Goal: Find specific page/section: Find specific page/section

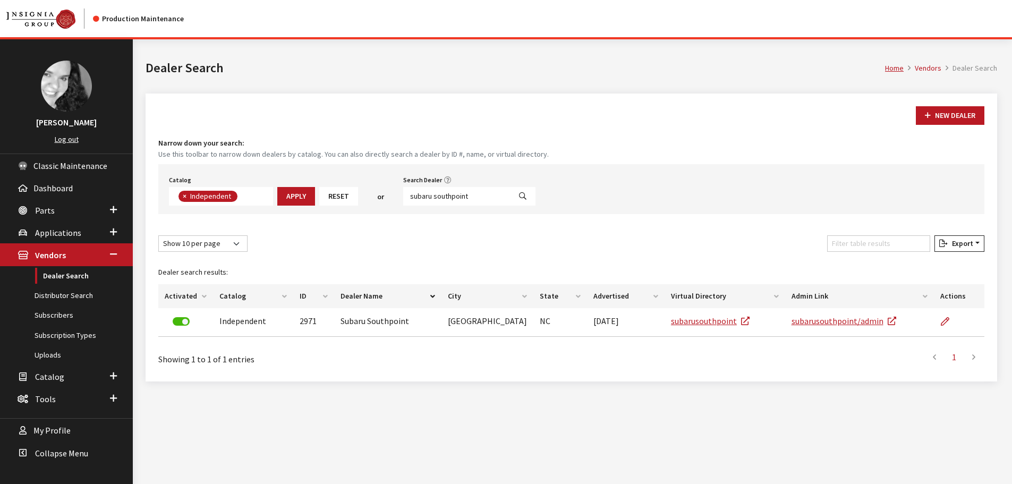
scroll to position [77, 0]
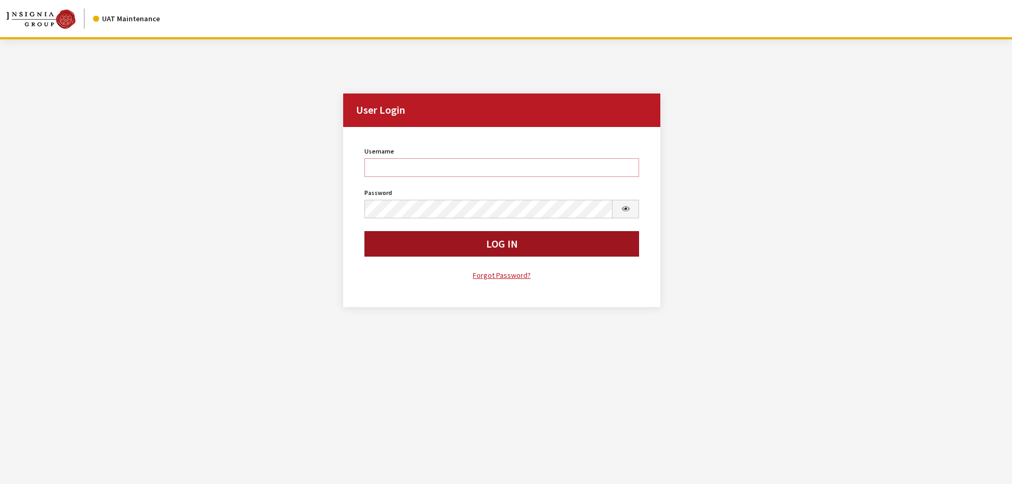
type input "kdorton"
click at [440, 246] on button "Log In" at bounding box center [501, 244] width 275 height 26
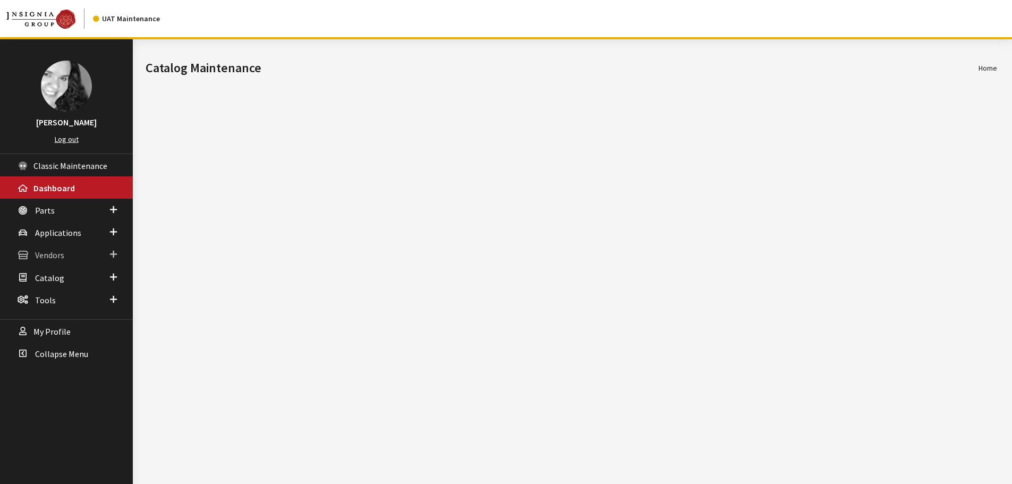
click at [61, 255] on span "Vendors" at bounding box center [49, 255] width 29 height 11
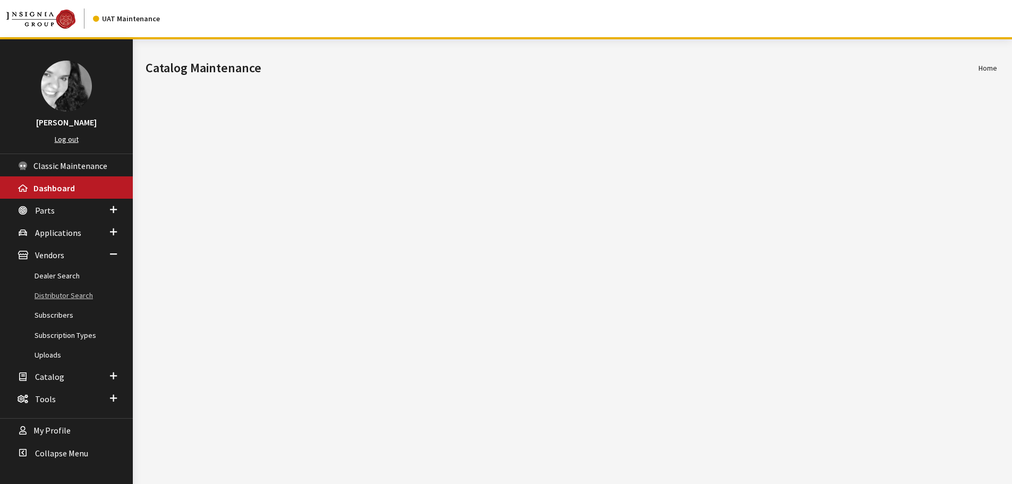
click at [60, 295] on link "Distributor Search" at bounding box center [66, 296] width 133 height 20
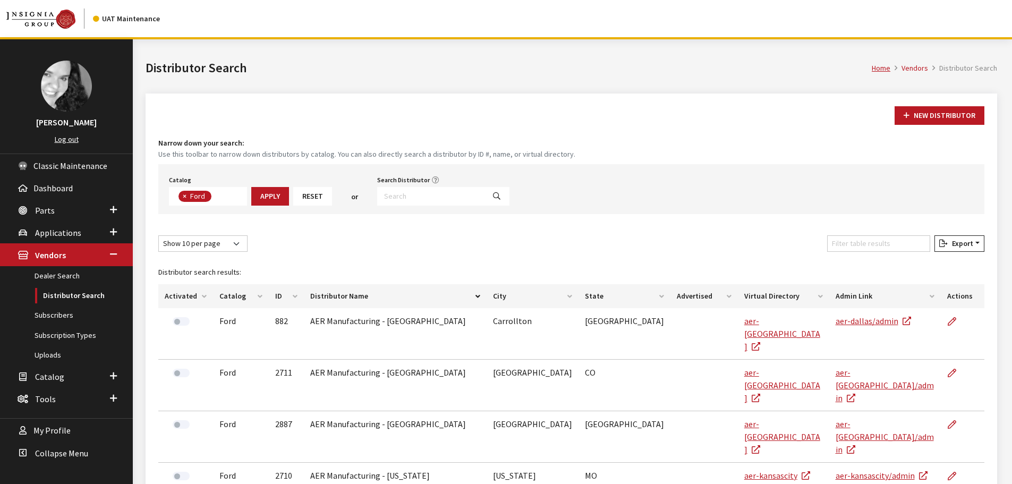
scroll to position [37, 0]
click at [417, 195] on input "Search Distributor" at bounding box center [430, 196] width 107 height 19
type input "rocky"
select select
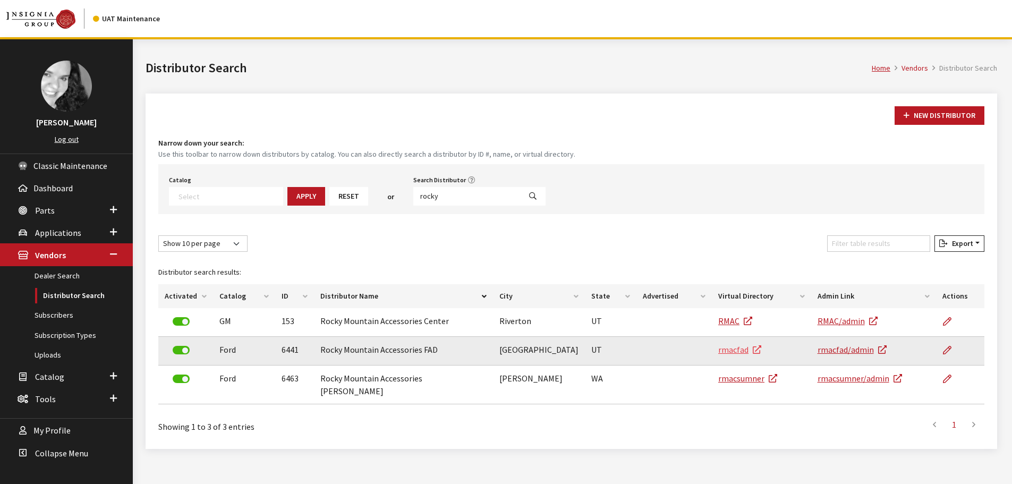
click at [737, 352] on link "rmacfad" at bounding box center [739, 349] width 43 height 11
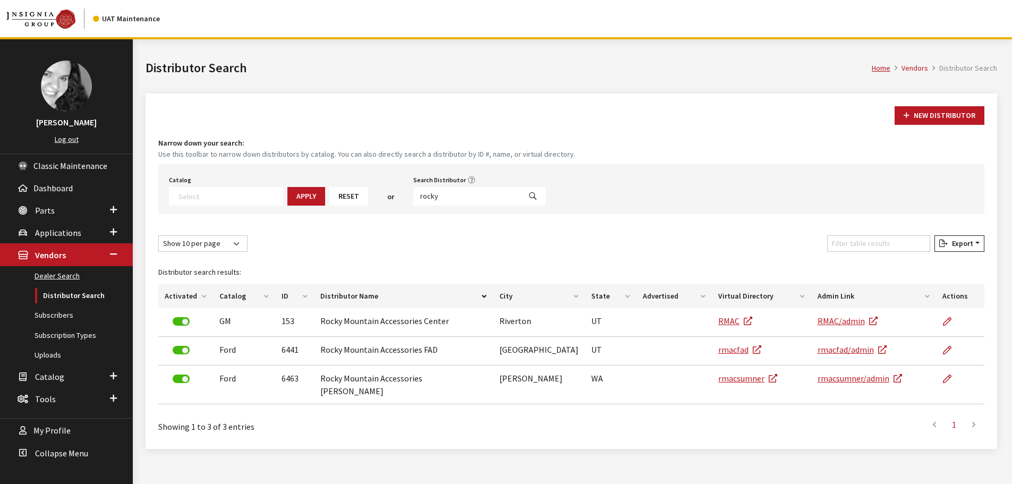
click at [60, 278] on link "Dealer Search" at bounding box center [66, 276] width 133 height 20
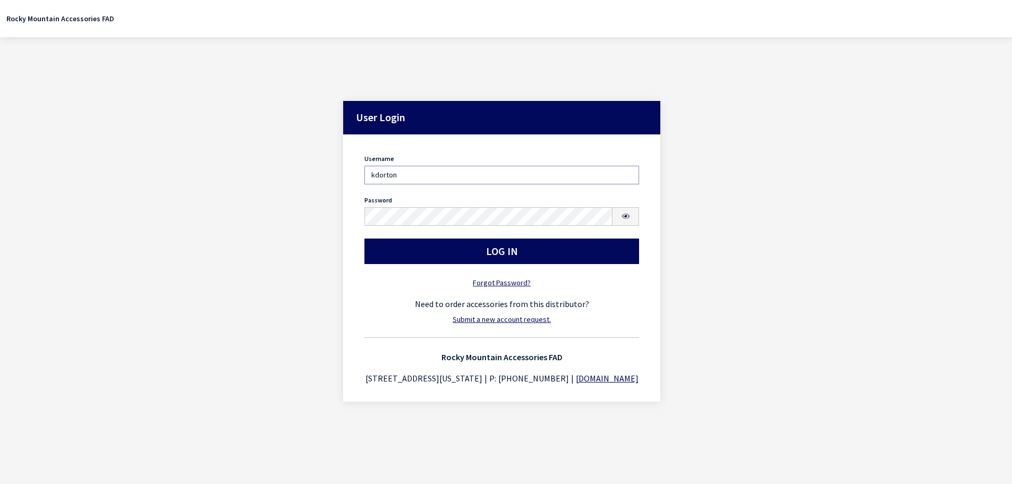
type input "[EMAIL_ADDRESS][DOMAIN_NAME]"
click at [445, 250] on button "Log In" at bounding box center [501, 252] width 275 height 26
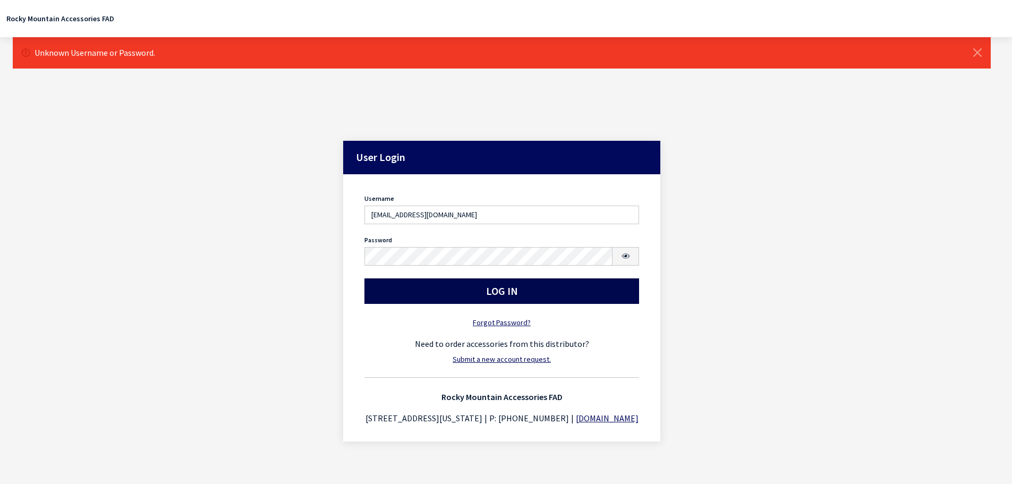
click at [499, 295] on button "Log In" at bounding box center [501, 291] width 275 height 26
